Goal: Task Accomplishment & Management: Use online tool/utility

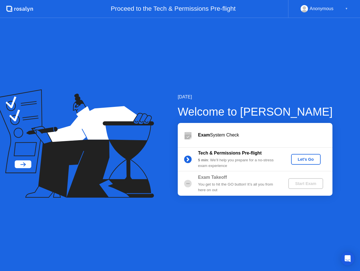
click at [304, 158] on div "Let's Go" at bounding box center [306, 159] width 25 height 5
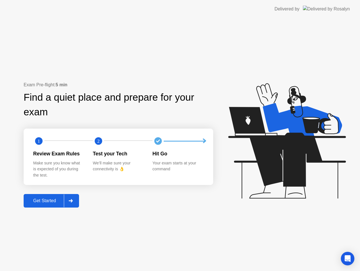
click at [54, 202] on div "Get Started" at bounding box center [44, 200] width 39 height 5
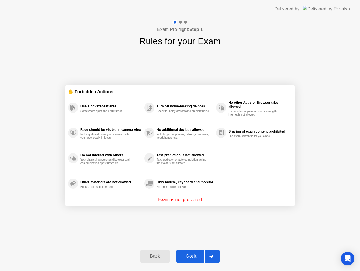
click at [187, 255] on div "Got it" at bounding box center [191, 255] width 26 height 5
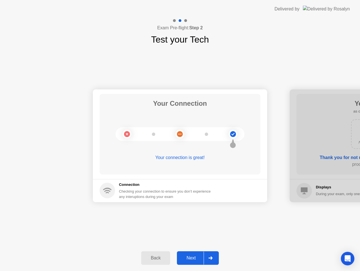
click at [192, 255] on div "Next" at bounding box center [191, 257] width 25 height 5
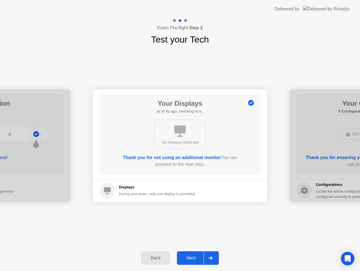
click at [188, 140] on div "No Displays Detected" at bounding box center [180, 142] width 42 height 6
click at [210, 259] on icon at bounding box center [211, 257] width 4 height 3
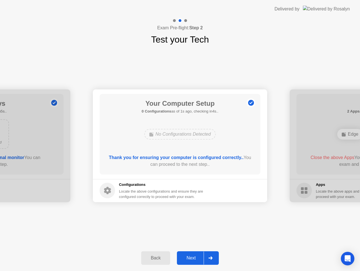
click at [217, 256] on div at bounding box center [211, 257] width 14 height 13
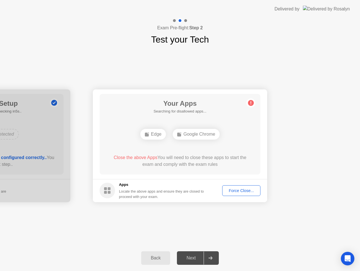
click at [205, 136] on div "Google Chrome" at bounding box center [196, 134] width 47 height 11
click at [158, 137] on div "Edge" at bounding box center [153, 134] width 26 height 11
click at [235, 193] on div "Force Close..." at bounding box center [241, 190] width 34 height 5
click at [247, 193] on button "Force Close..." at bounding box center [241, 190] width 38 height 11
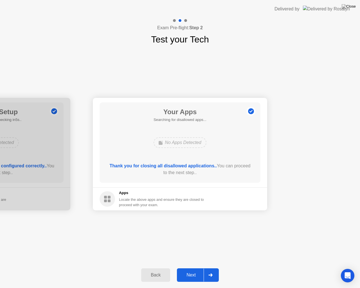
click at [191, 270] on div "Next" at bounding box center [191, 275] width 25 height 5
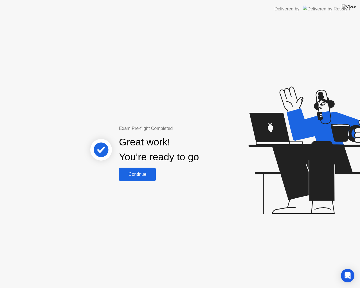
click at [142, 178] on button "Continue" at bounding box center [137, 175] width 37 height 14
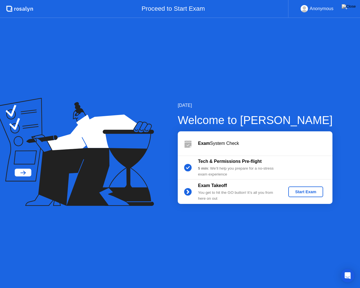
click at [310, 188] on button "Start Exam" at bounding box center [306, 192] width 35 height 11
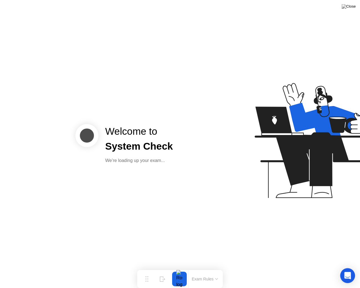
click at [349, 270] on icon "Open Intercom Messenger" at bounding box center [348, 275] width 6 height 7
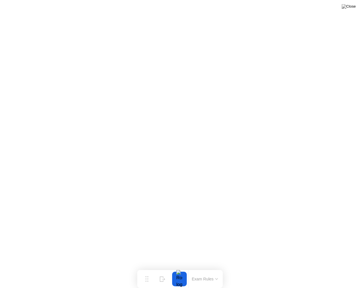
click at [356, 10] on button at bounding box center [349, 6] width 17 height 7
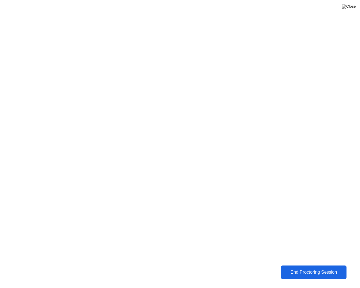
click at [307, 270] on div "End Proctoring Session" at bounding box center [314, 272] width 62 height 5
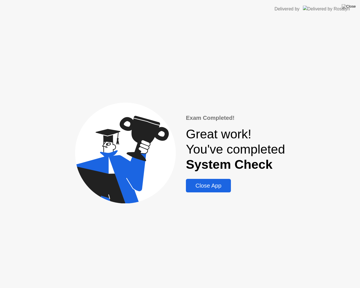
click at [204, 186] on div "Close App" at bounding box center [209, 186] width 42 height 6
